Goal: Task Accomplishment & Management: Manage account settings

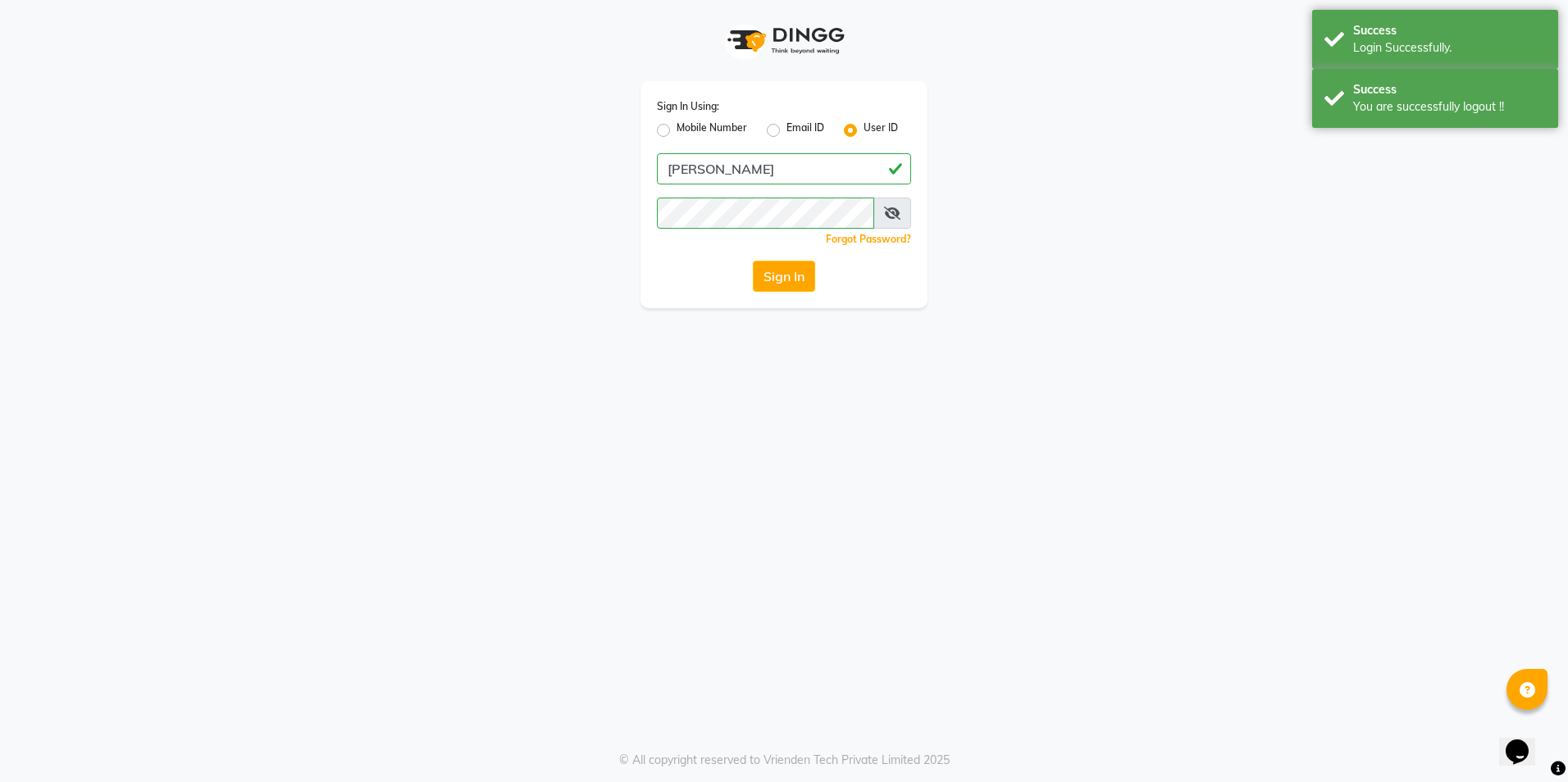
click at [779, 281] on button "Sign In" at bounding box center [784, 277] width 62 height 31
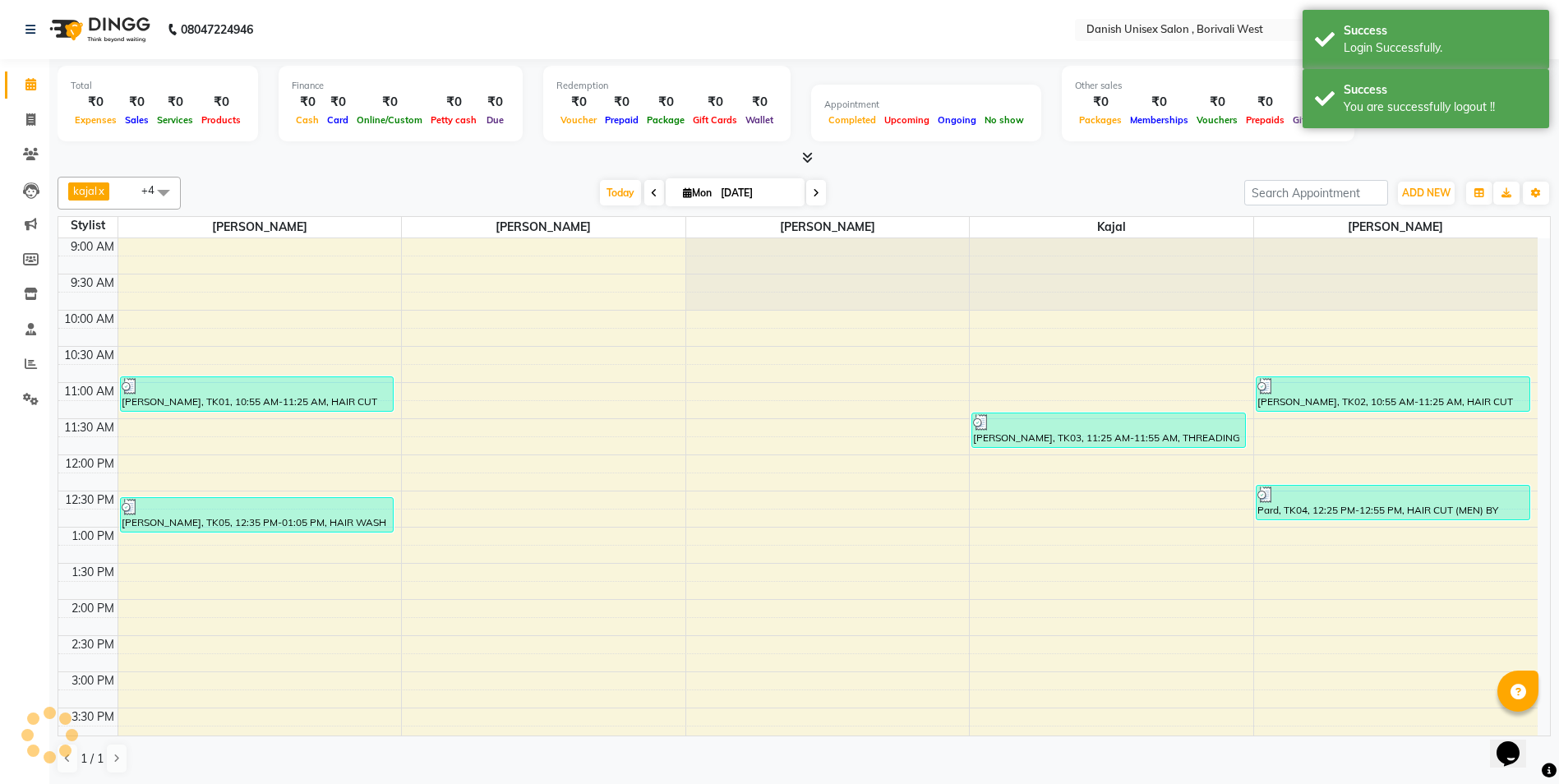
scroll to position [362, 0]
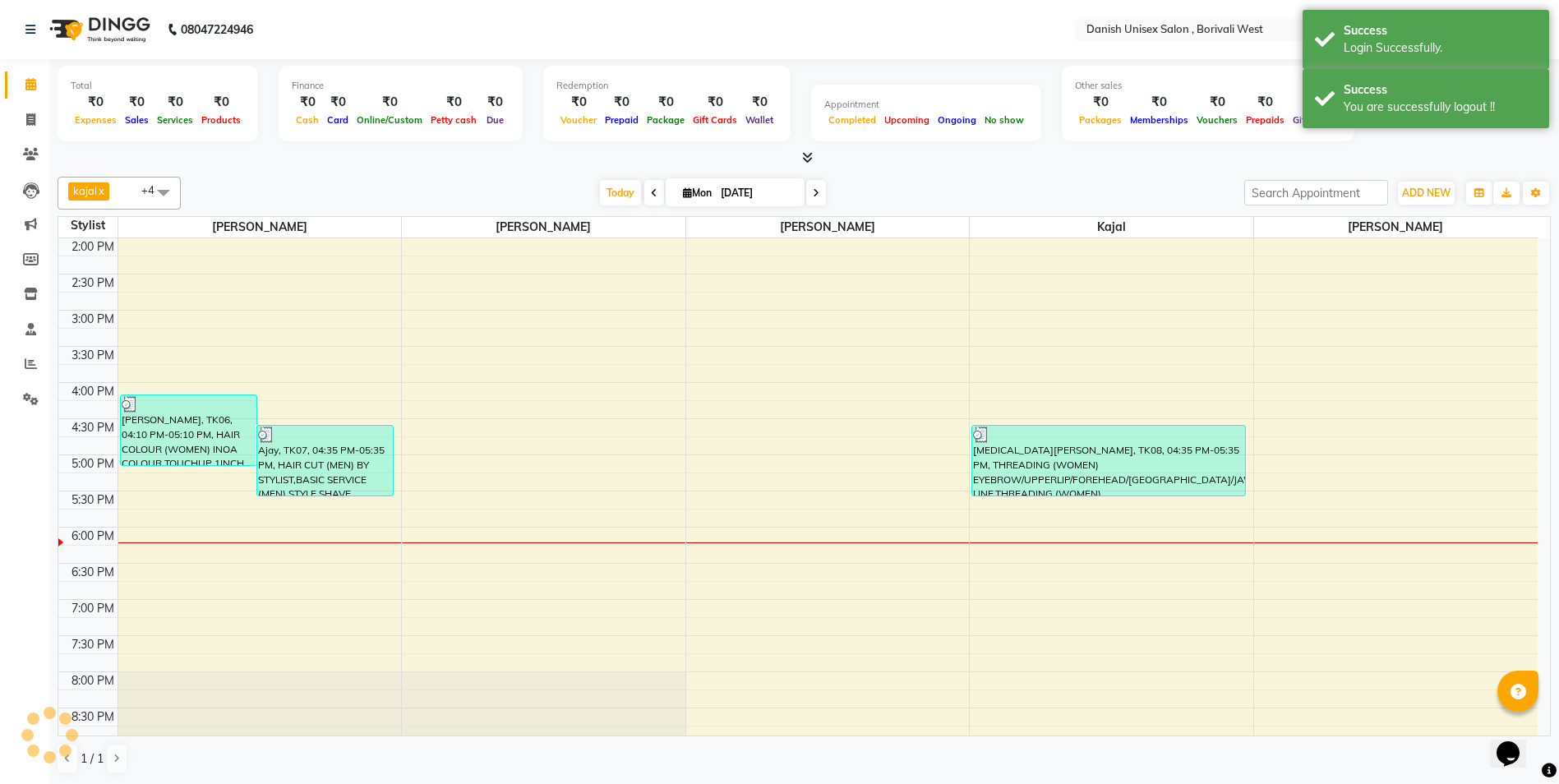
select select "en"
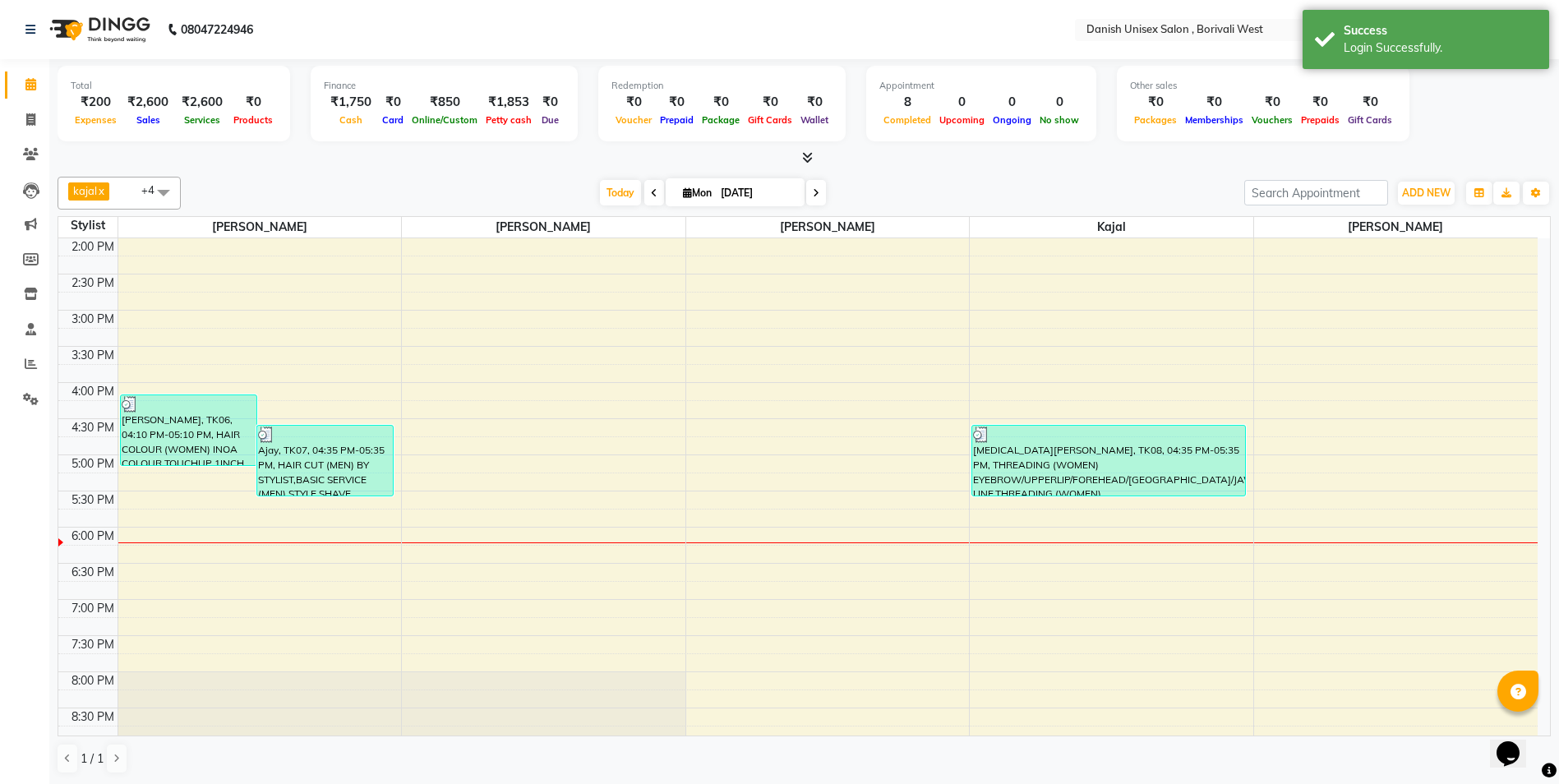
click at [806, 163] on span at bounding box center [804, 158] width 17 height 17
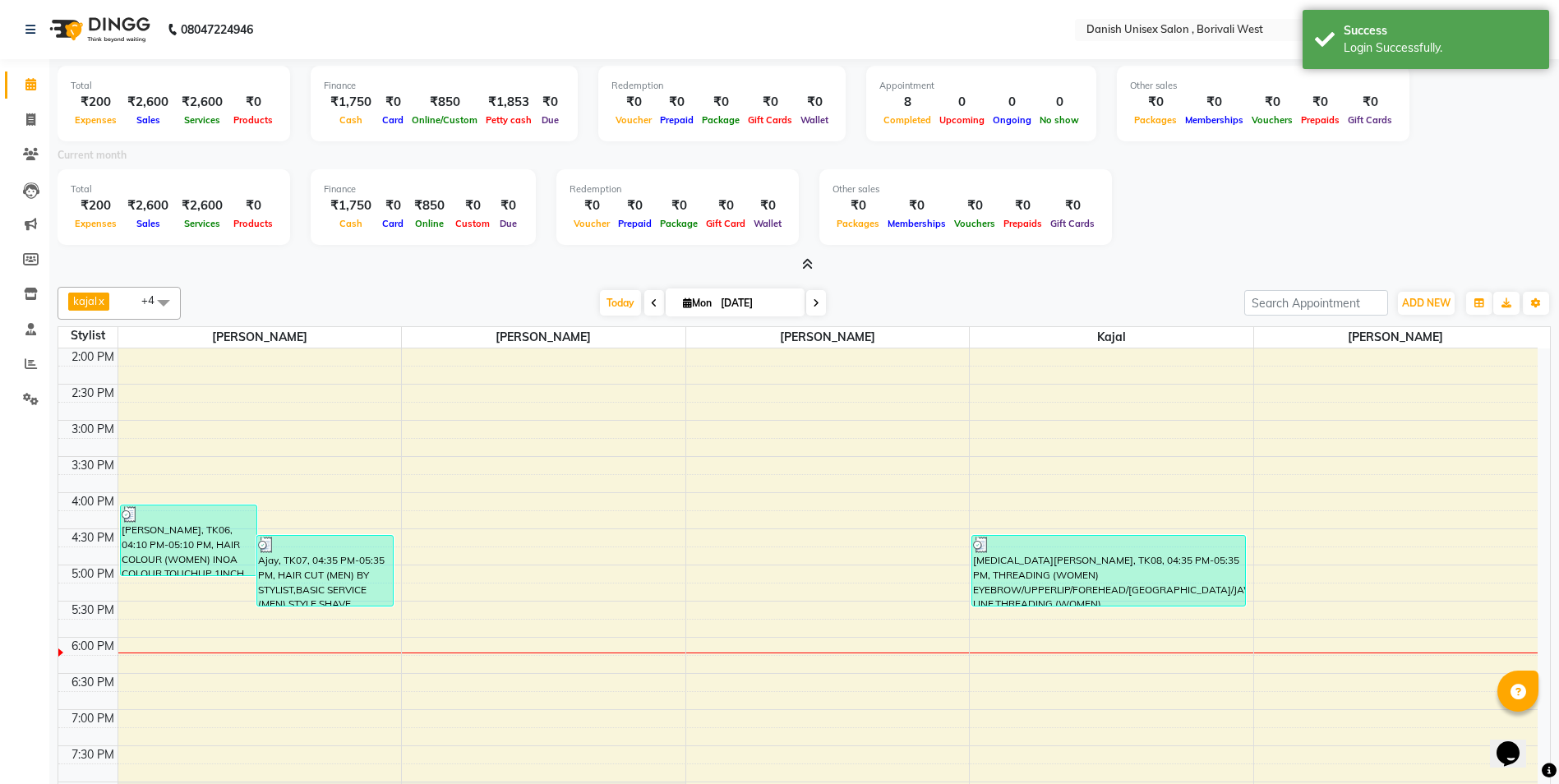
click at [801, 263] on span at bounding box center [804, 264] width 17 height 17
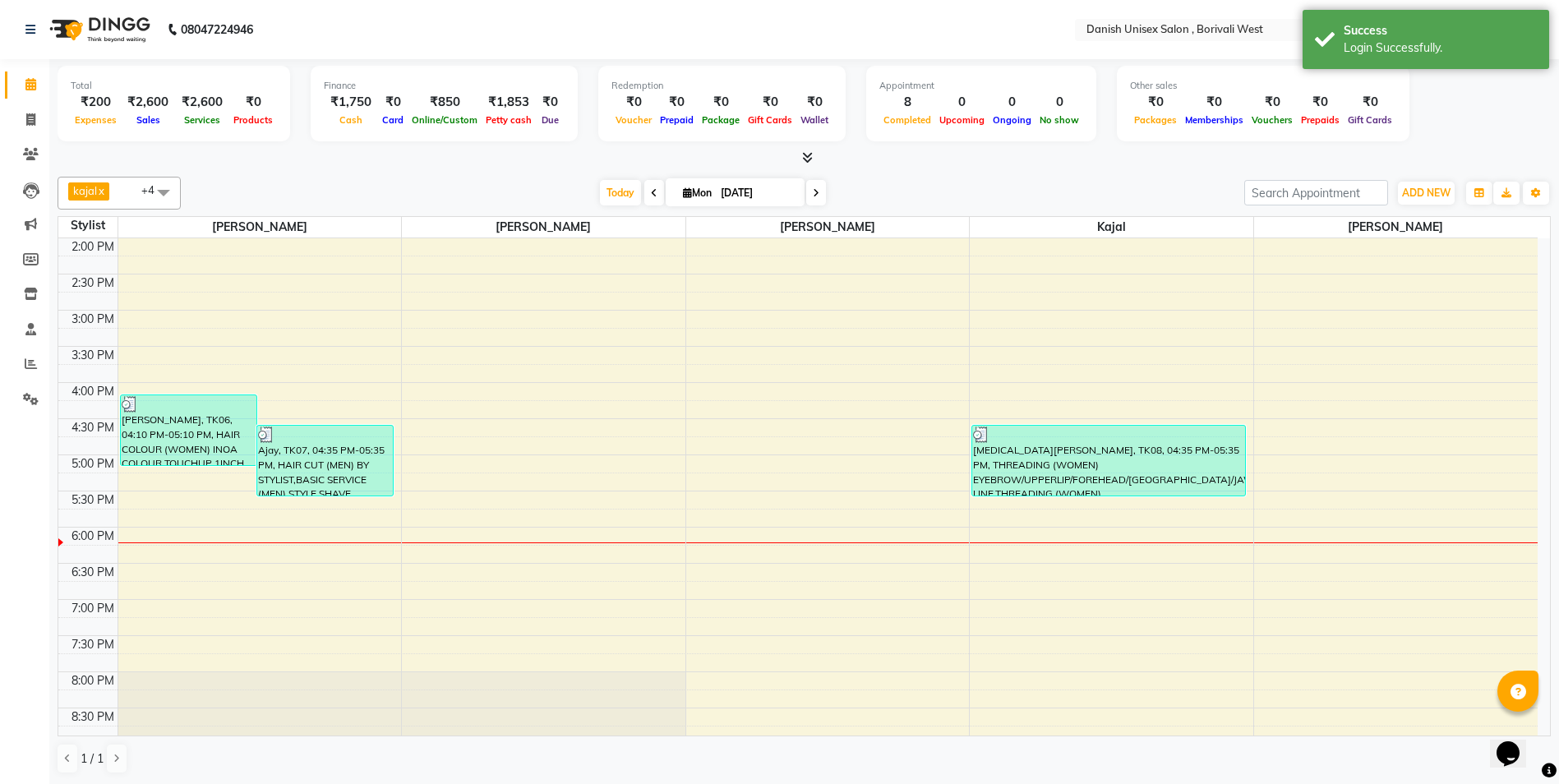
scroll to position [1, 0]
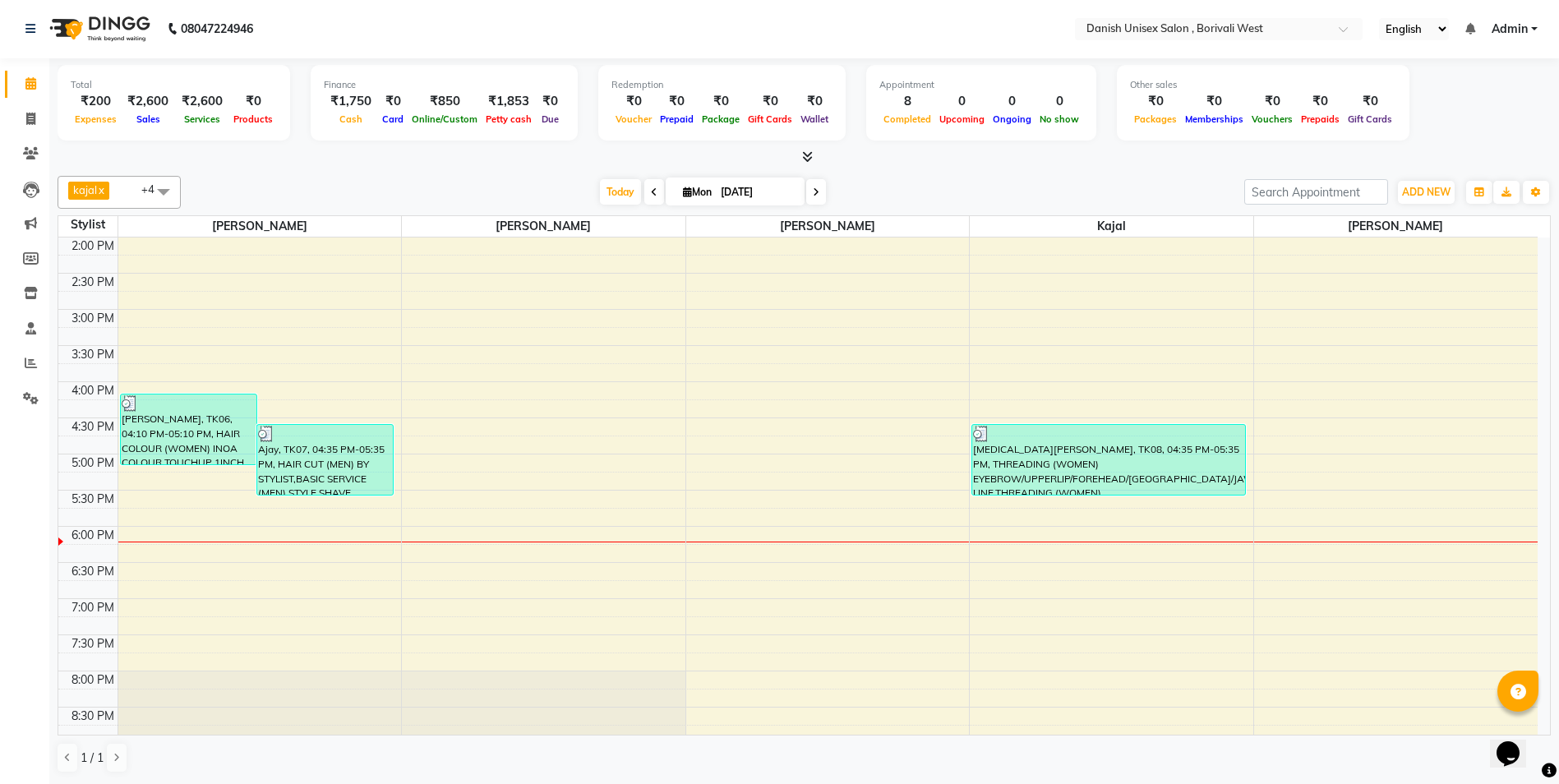
click at [1533, 28] on link "Admin" at bounding box center [1515, 28] width 46 height 17
click at [1474, 112] on link "Sign out" at bounding box center [1453, 112] width 151 height 26
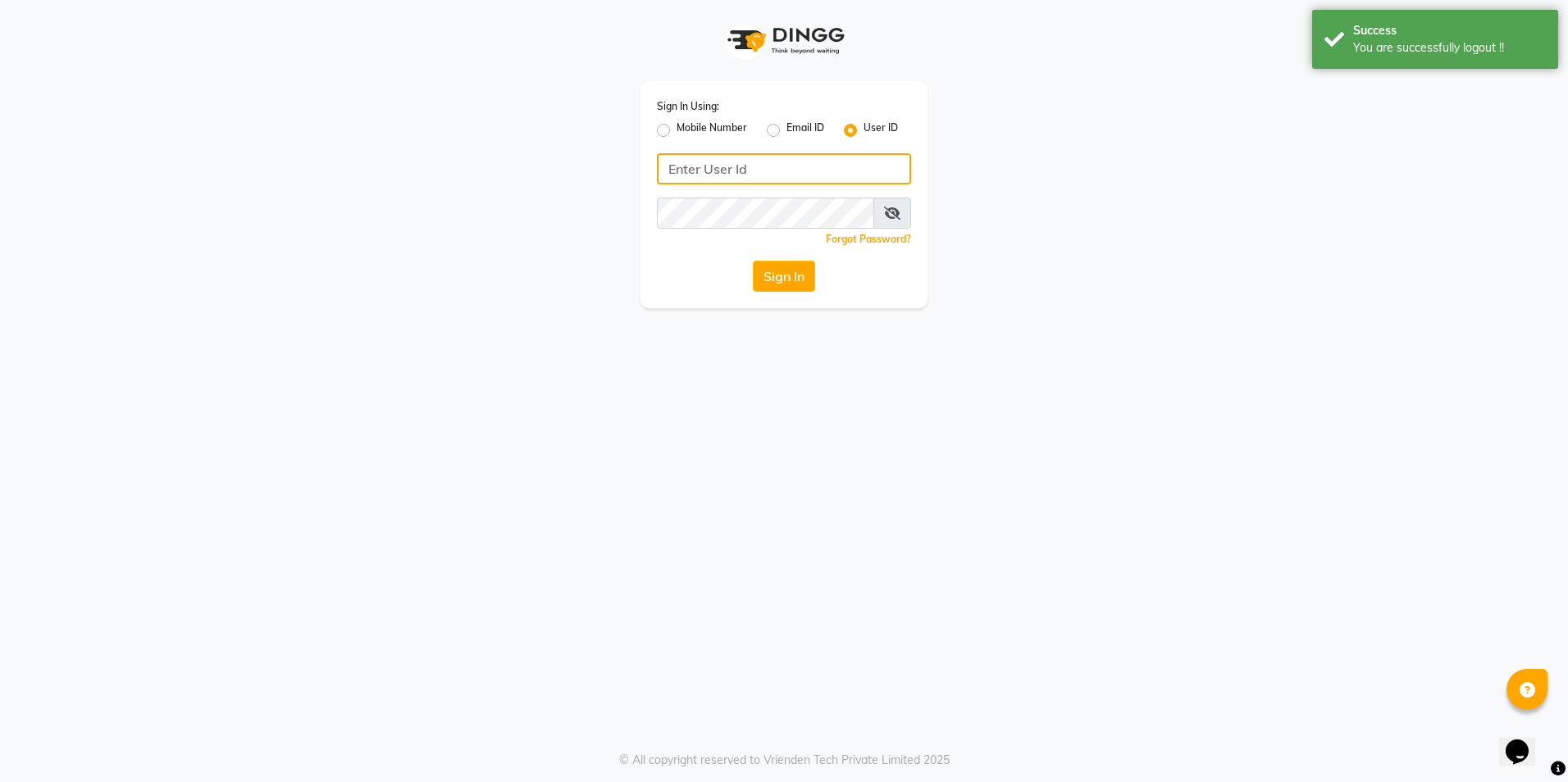
type input "[PERSON_NAME]"
click at [677, 129] on label "Mobile Number" at bounding box center [712, 130] width 71 height 19
click at [677, 129] on input "Mobile Number" at bounding box center [682, 126] width 11 height 11
radio input "true"
radio input "false"
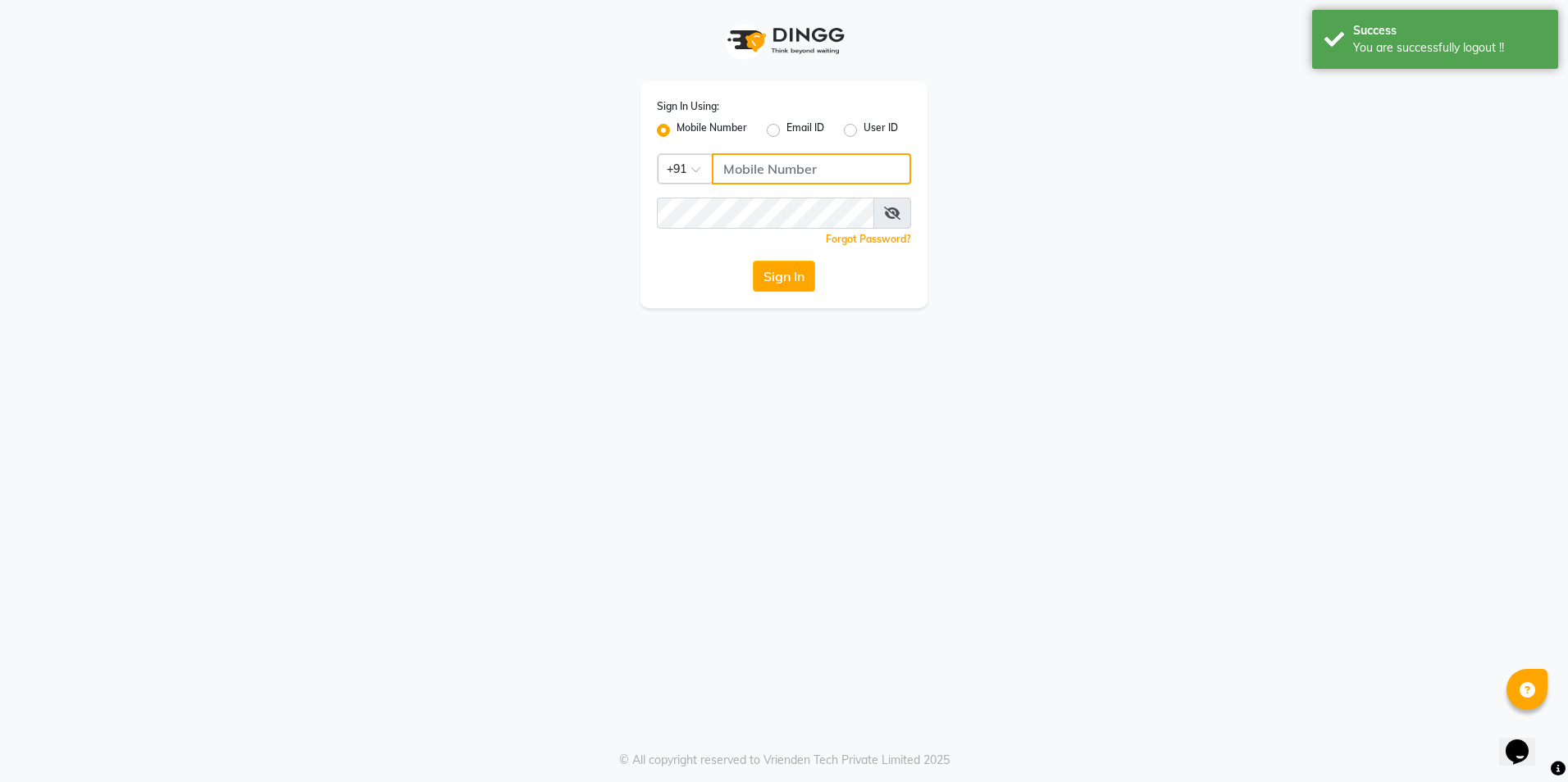
click at [774, 171] on input "Username" at bounding box center [811, 168] width 200 height 31
type input "9372078213"
click at [789, 278] on button "Sign In" at bounding box center [784, 277] width 62 height 31
